Goal: Task Accomplishment & Management: Use online tool/utility

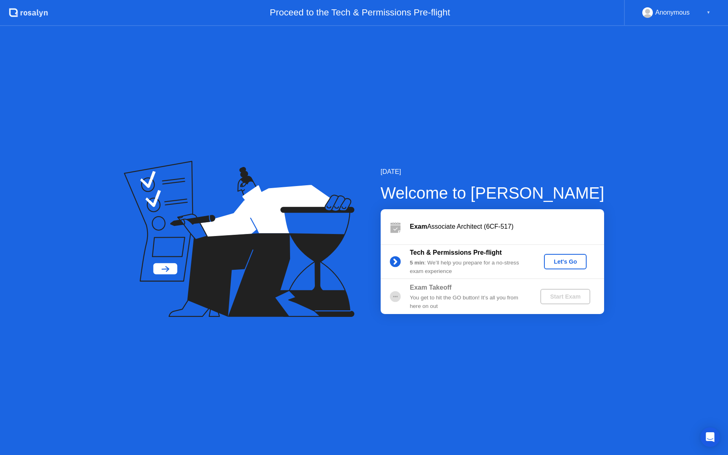
click at [563, 262] on div "Let's Go" at bounding box center [565, 261] width 36 height 6
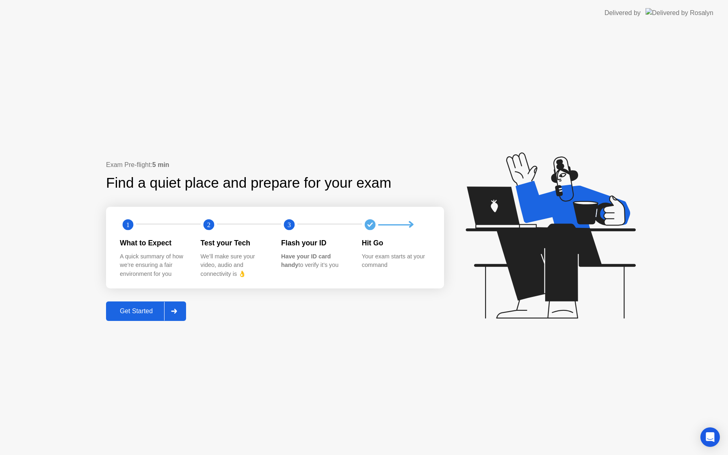
click at [177, 312] on icon at bounding box center [174, 311] width 6 height 5
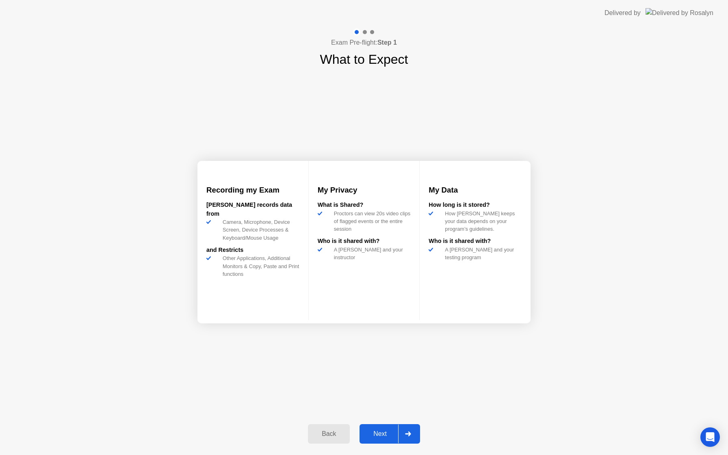
click at [409, 427] on div at bounding box center [407, 434] width 19 height 19
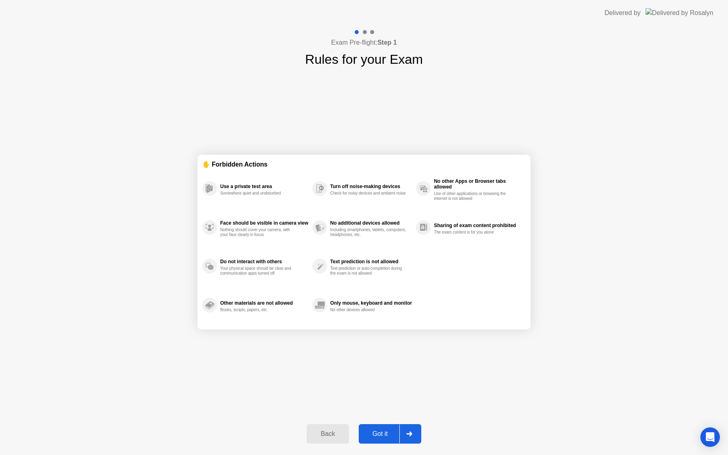
click at [409, 428] on div at bounding box center [408, 434] width 19 height 19
select select "**********"
select select "*******"
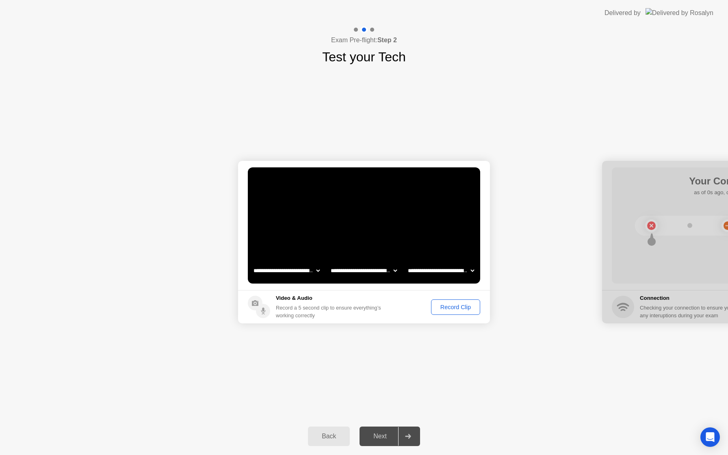
click at [403, 434] on div at bounding box center [407, 436] width 19 height 19
click at [344, 310] on div "Record a 5 second clip to ensure everything’s working correctly" at bounding box center [330, 311] width 108 height 15
click at [451, 304] on div "Record Clip" at bounding box center [455, 307] width 43 height 6
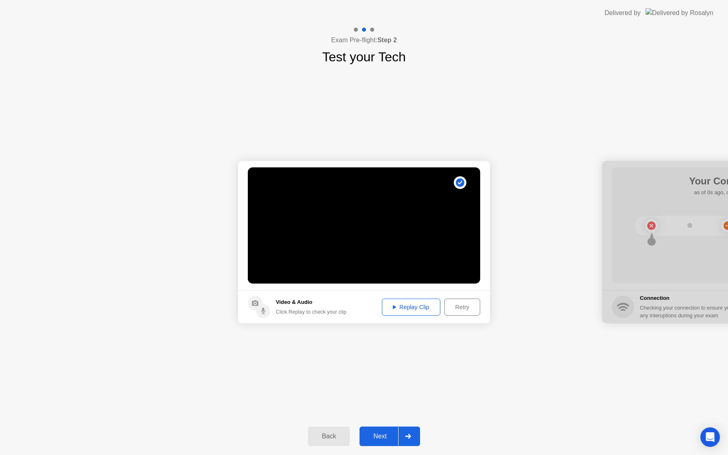
click at [388, 441] on button "Next" at bounding box center [390, 436] width 61 height 19
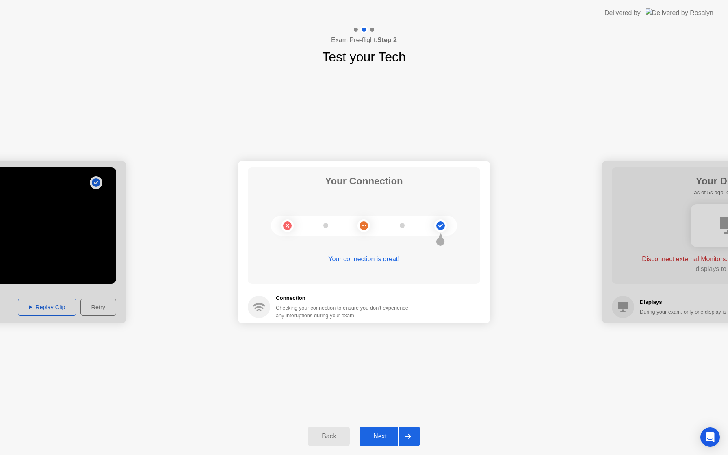
click at [413, 430] on div at bounding box center [407, 436] width 19 height 19
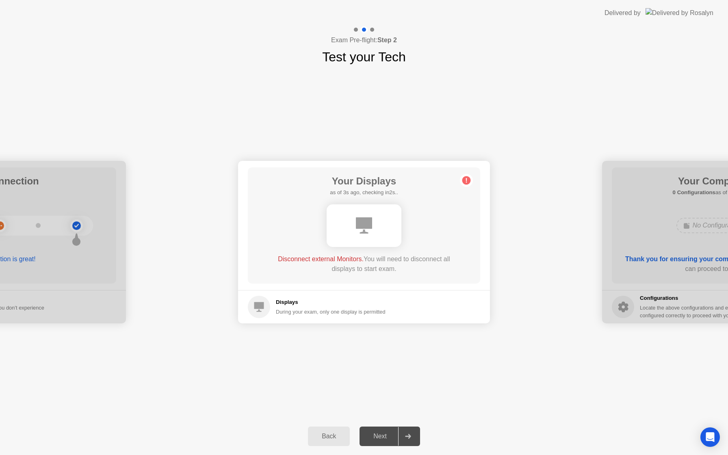
click at [463, 179] on circle at bounding box center [466, 180] width 9 height 9
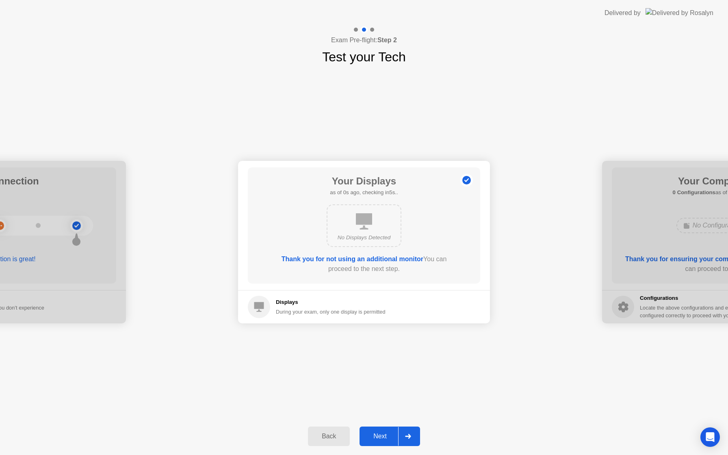
click at [412, 430] on div at bounding box center [407, 436] width 19 height 19
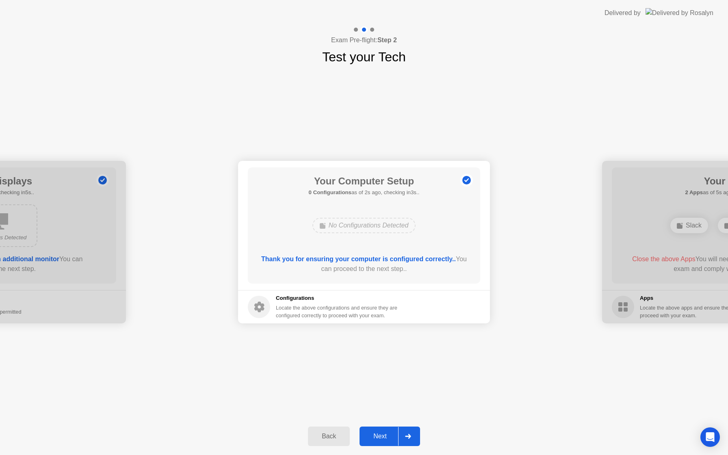
click at [414, 435] on div at bounding box center [407, 436] width 19 height 19
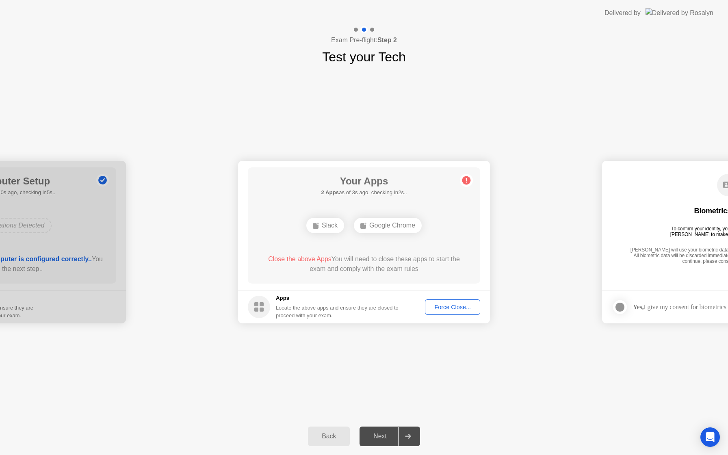
click at [440, 305] on div "Force Close..." at bounding box center [453, 307] width 50 height 6
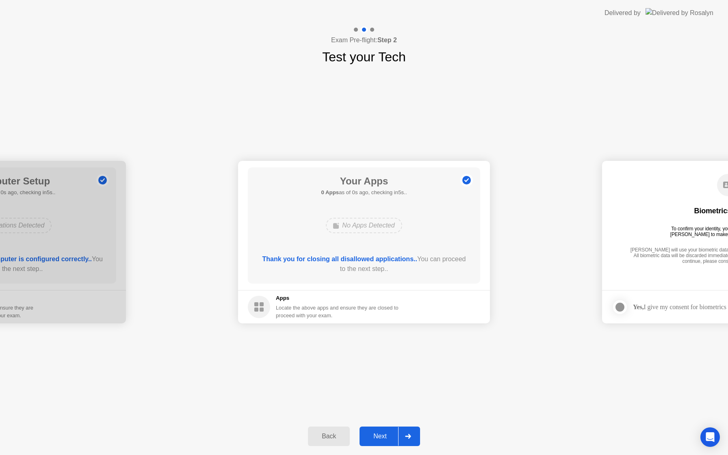
click at [394, 275] on div "Thank you for closing all disallowed applications.. You can proceed to the next…" at bounding box center [364, 265] width 209 height 23
click at [392, 131] on div "**********" at bounding box center [364, 242] width 728 height 351
click at [347, 126] on div "**********" at bounding box center [364, 242] width 728 height 351
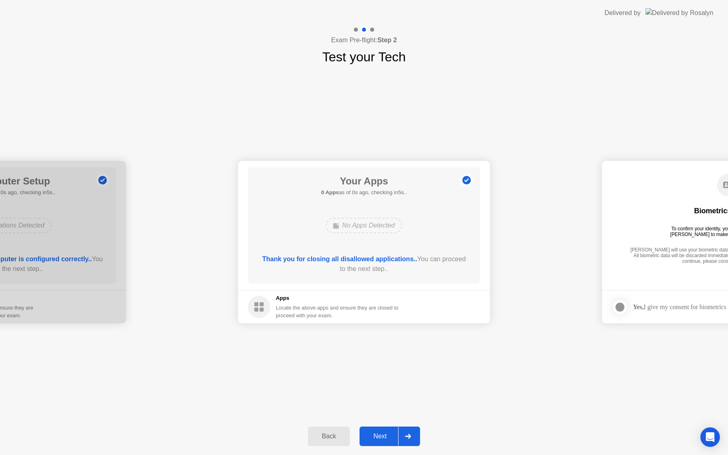
click at [407, 437] on icon at bounding box center [408, 436] width 6 height 5
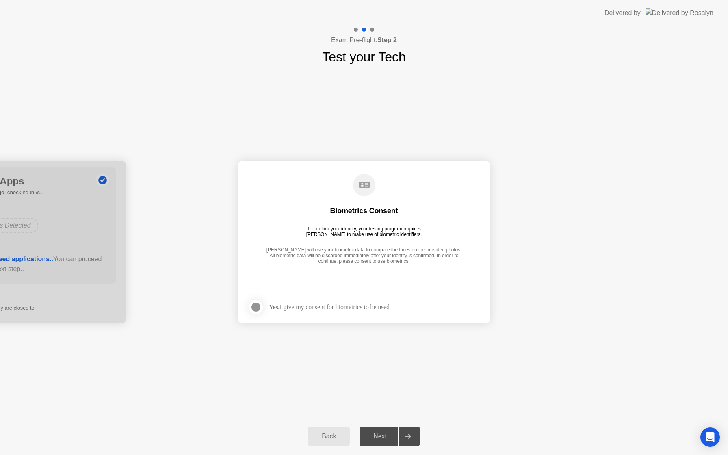
click at [300, 310] on div "Yes, I give my consent for biometrics to be used" at bounding box center [329, 307] width 121 height 8
click at [320, 312] on div "Yes, I give my consent for biometrics to be used" at bounding box center [319, 307] width 142 height 16
click at [255, 302] on div at bounding box center [256, 307] width 10 height 10
click at [382, 433] on div "Next" at bounding box center [380, 436] width 36 height 7
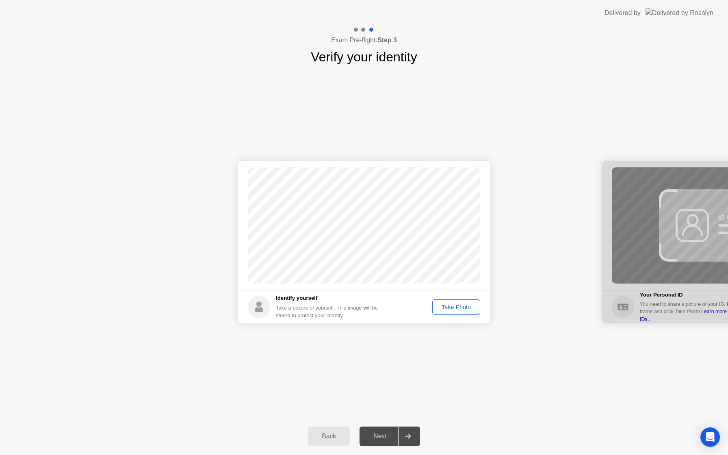
click at [459, 301] on button "Take Photo" at bounding box center [456, 306] width 48 height 15
click at [467, 304] on div "Retake" at bounding box center [462, 307] width 32 height 6
click at [468, 305] on div "Take Photo" at bounding box center [456, 307] width 42 height 6
click at [381, 431] on button "Next" at bounding box center [390, 436] width 61 height 19
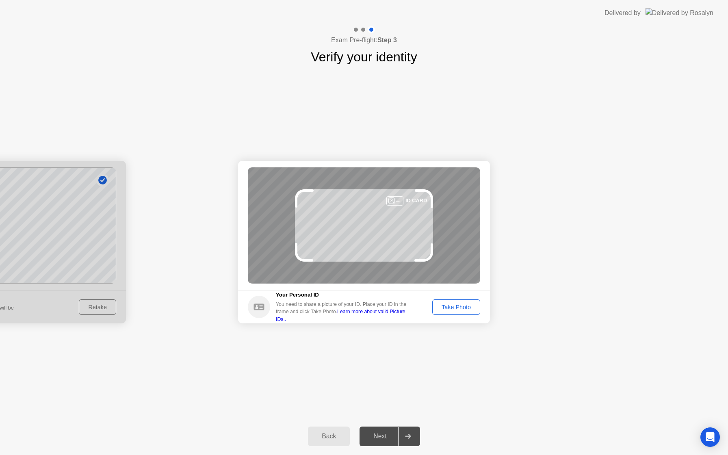
click at [457, 313] on button "Take Photo" at bounding box center [456, 306] width 48 height 15
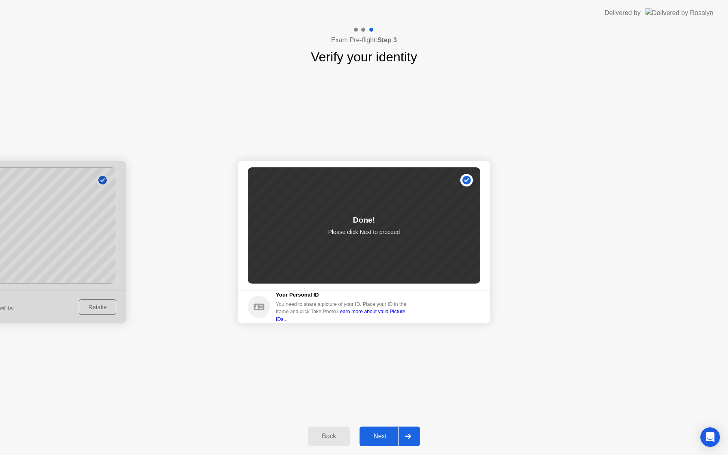
click at [388, 433] on div "Next" at bounding box center [380, 436] width 36 height 7
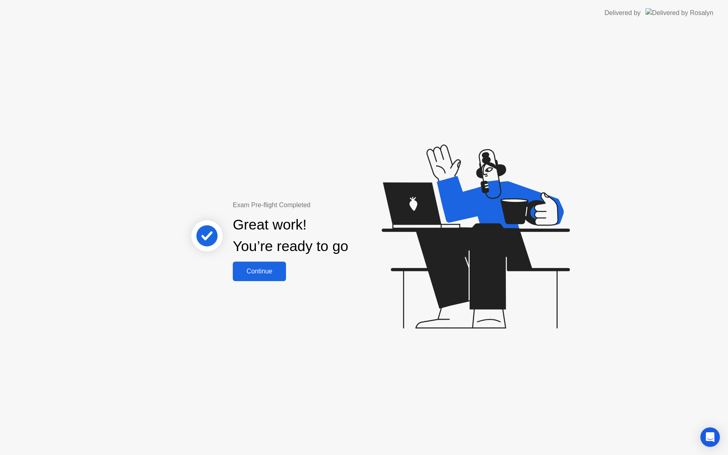
click at [269, 274] on div "Continue" at bounding box center [259, 271] width 48 height 7
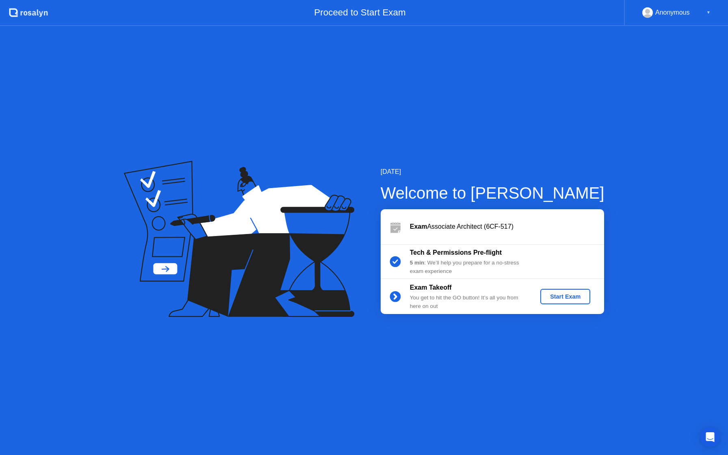
click at [574, 296] on div "Start Exam" at bounding box center [565, 296] width 43 height 6
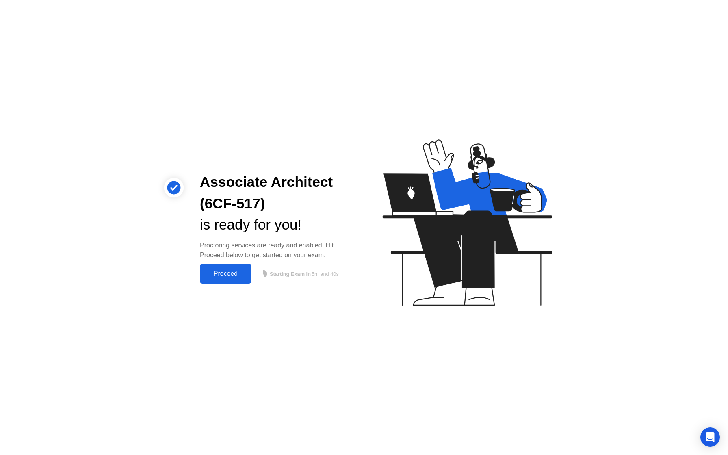
click at [229, 279] on button "Proceed" at bounding box center [226, 273] width 52 height 19
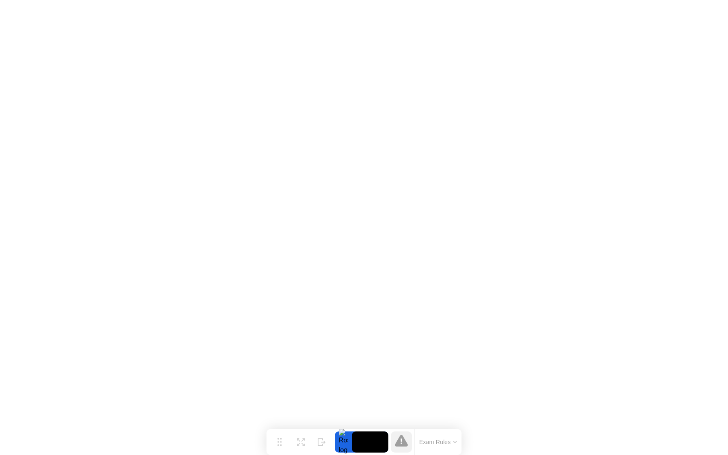
click at [446, 443] on button "Exam Rules" at bounding box center [438, 441] width 43 height 7
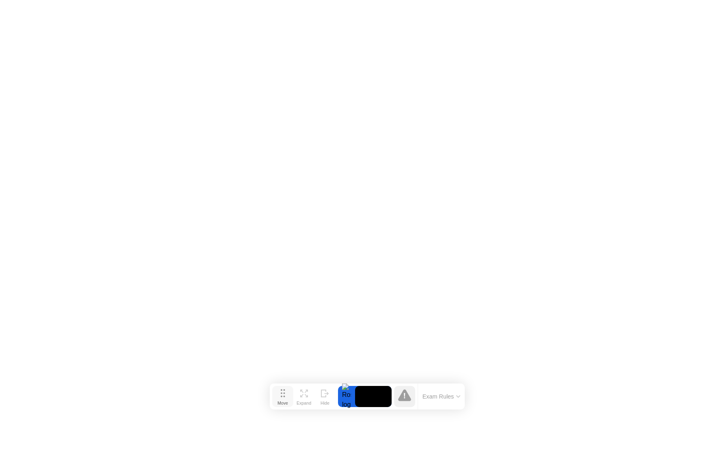
drag, startPoint x: 278, startPoint y: 441, endPoint x: 282, endPoint y: 394, distance: 46.8
click at [282, 394] on icon at bounding box center [283, 393] width 4 height 8
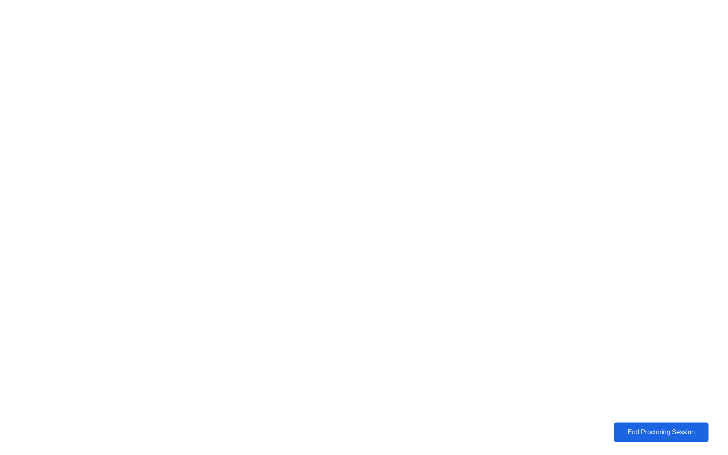
click at [641, 427] on button "End Proctoring Session" at bounding box center [661, 432] width 98 height 20
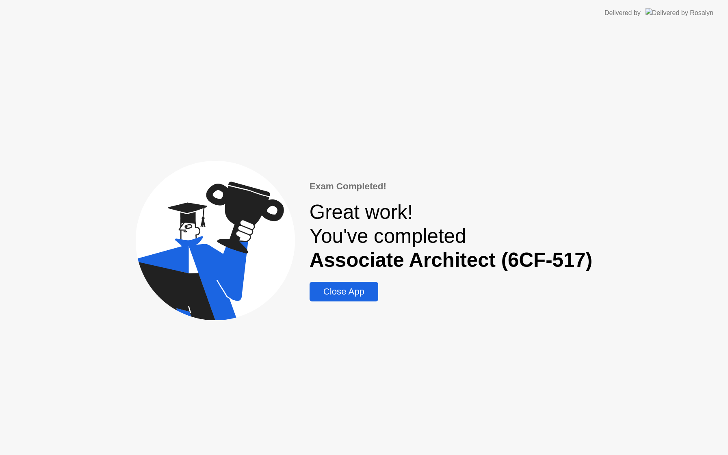
click at [360, 294] on div "Close App" at bounding box center [344, 291] width 64 height 11
